Goal: Navigation & Orientation: Find specific page/section

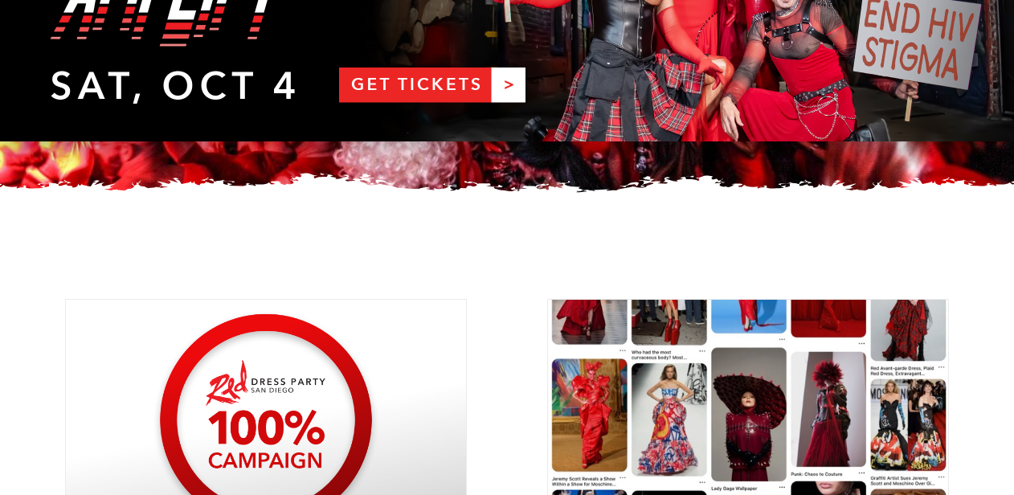
scroll to position [194, 0]
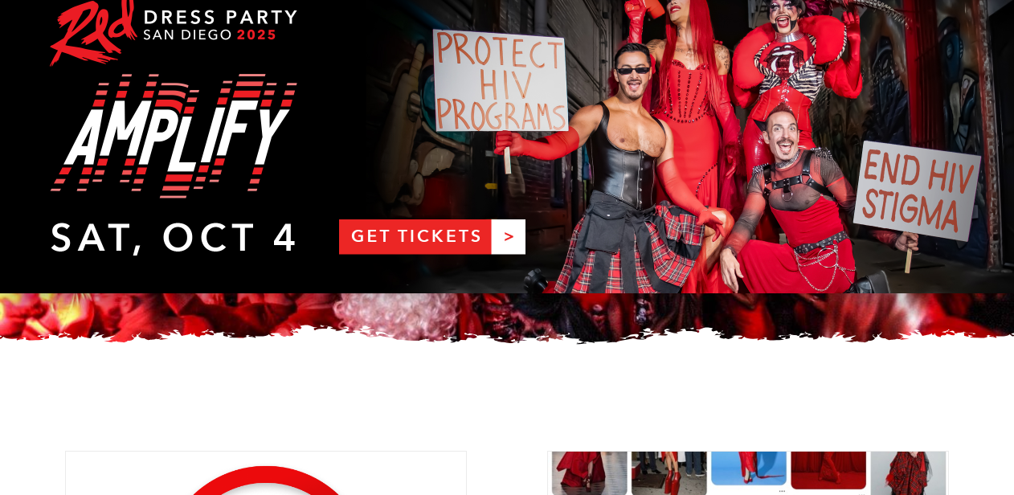
click at [425, 239] on link "RDPSD 2025 Banner" at bounding box center [507, 121] width 1014 height 346
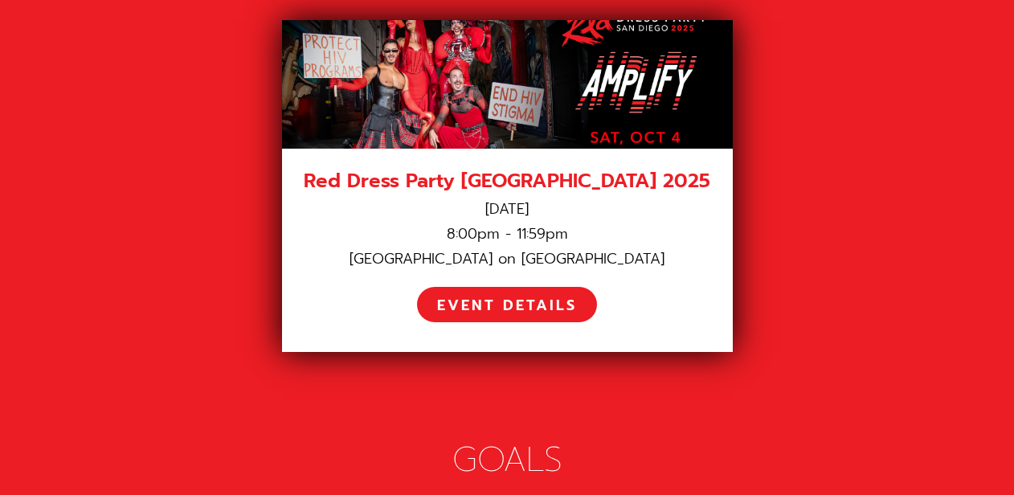
scroll to position [2378, 0]
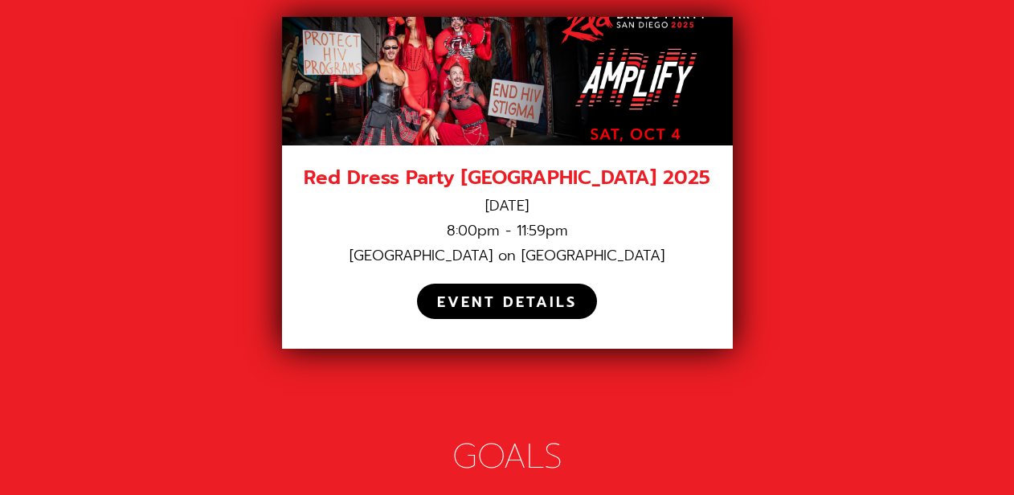
click at [491, 284] on div "EVENT DETAILS" at bounding box center [507, 301] width 180 height 35
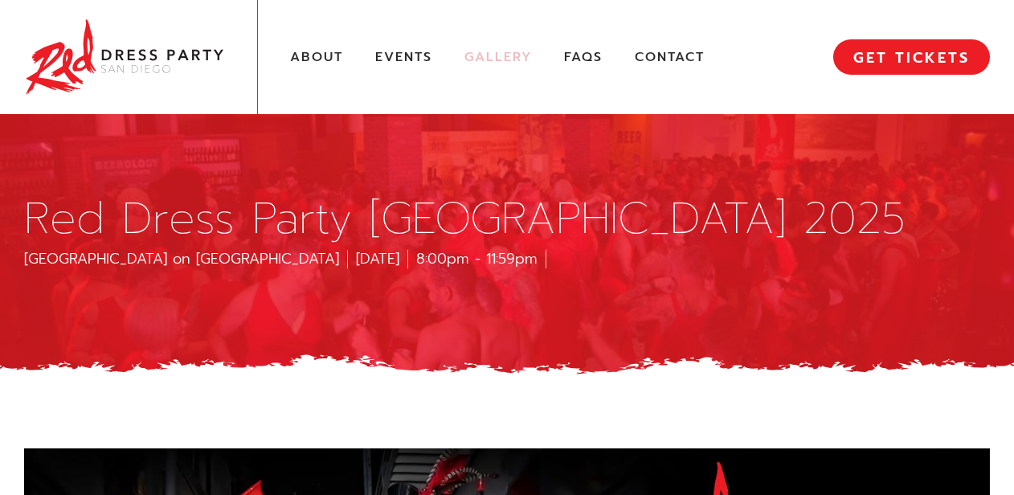
click at [514, 55] on link "Gallery" at bounding box center [497, 57] width 67 height 17
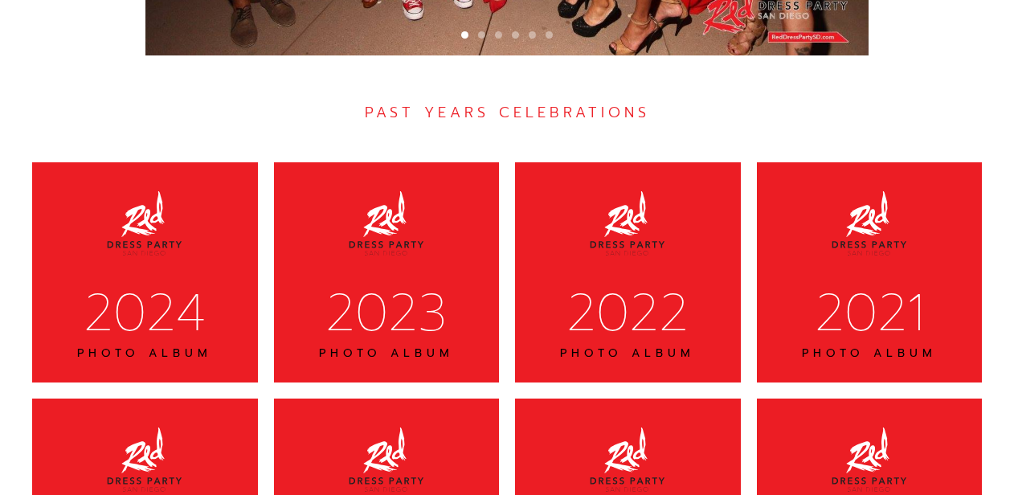
scroll to position [5030, 0]
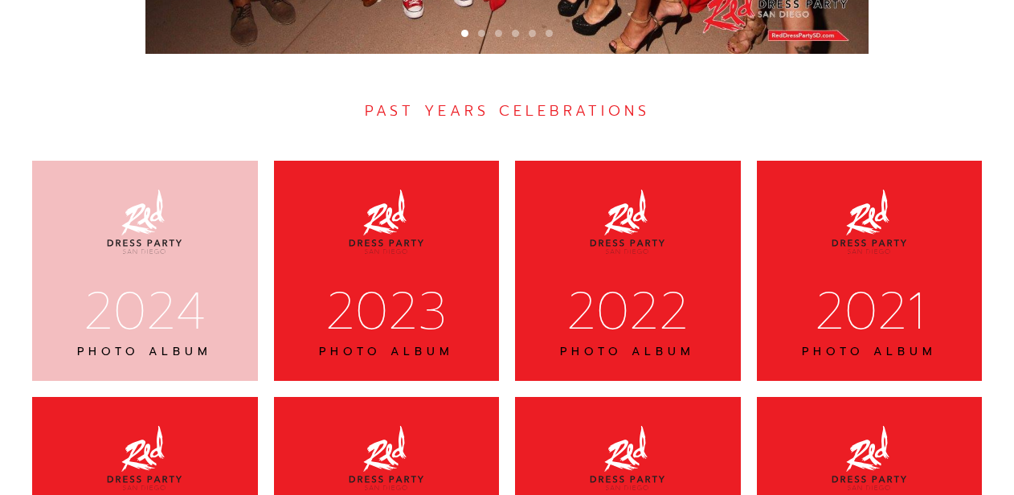
click at [126, 182] on img at bounding box center [144, 222] width 80 height 80
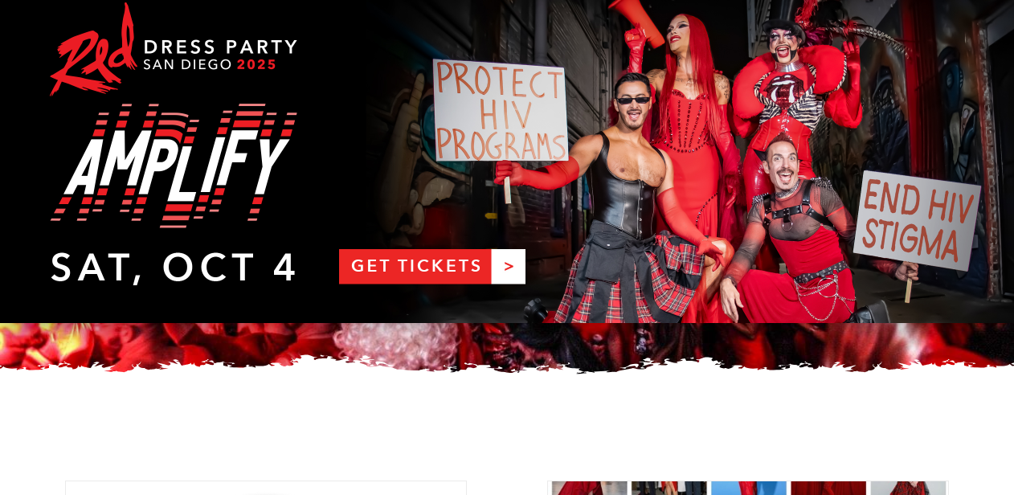
scroll to position [0, 0]
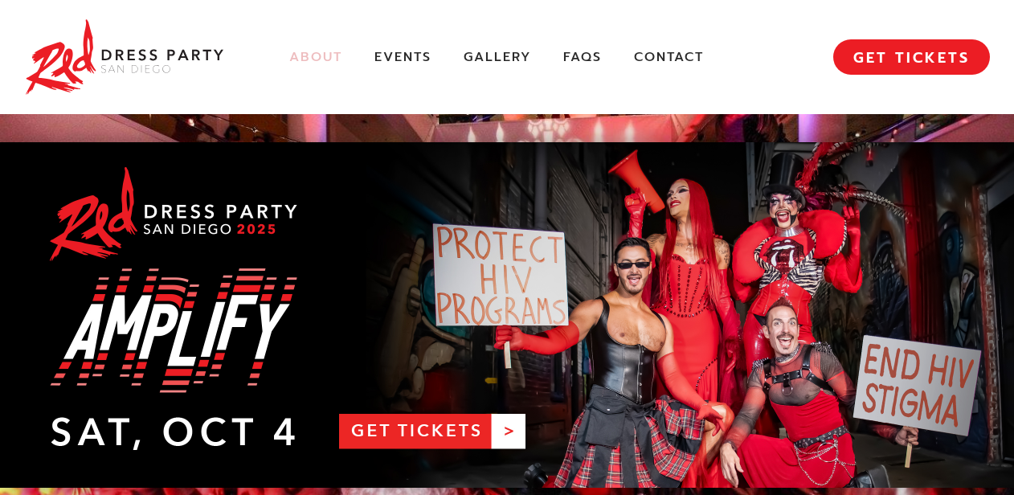
click at [314, 52] on link "About" at bounding box center [315, 57] width 53 height 17
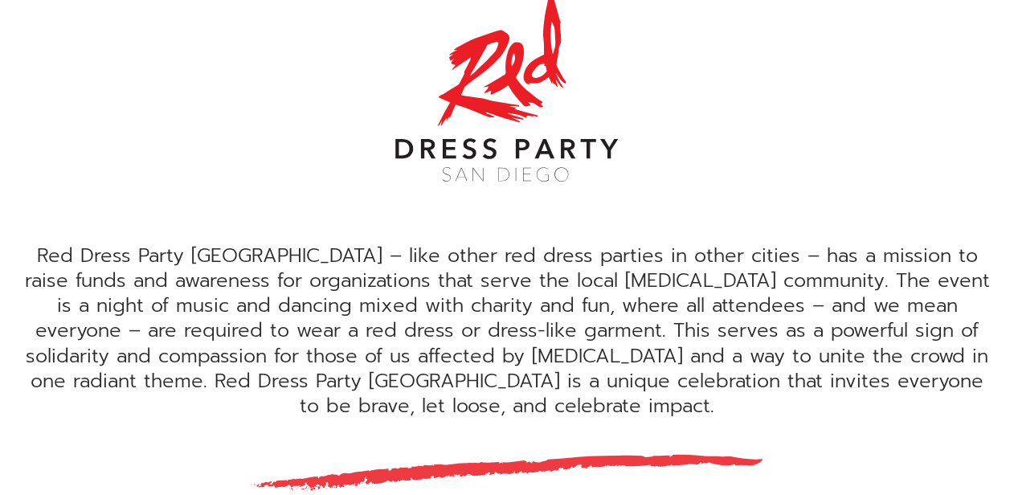
scroll to position [465, 0]
